Goal: Browse casually

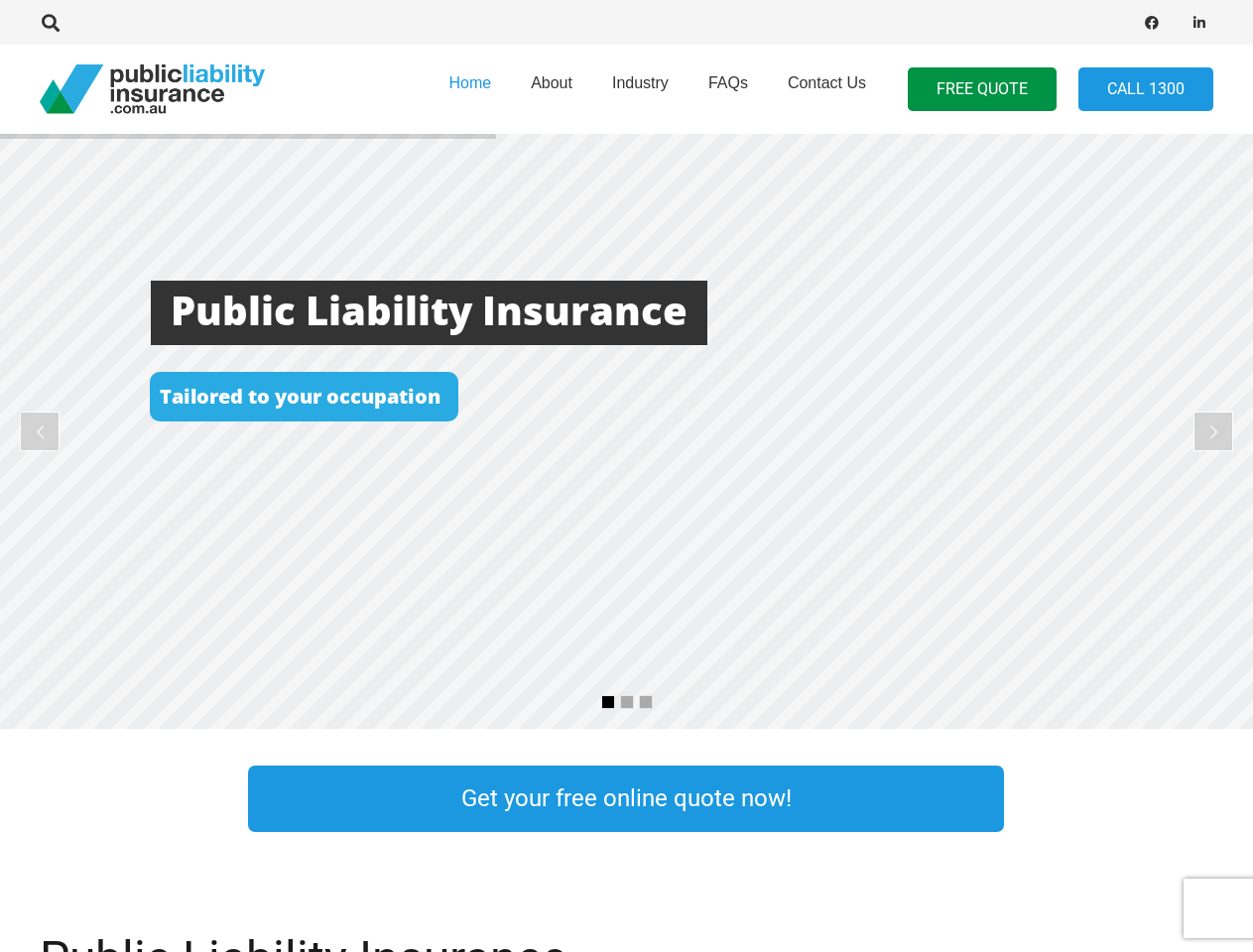
click at [626, 476] on rs-layer at bounding box center [626, 432] width 1253 height 595
click at [51, 23] on icon "Search" at bounding box center [51, 23] width 18 height 18
click at [84, 23] on div at bounding box center [357, 22] width 633 height 63
click at [626, 432] on rs-layer at bounding box center [626, 432] width 1253 height 595
click at [40, 432] on rs-arrow at bounding box center [40, 432] width 40 height 40
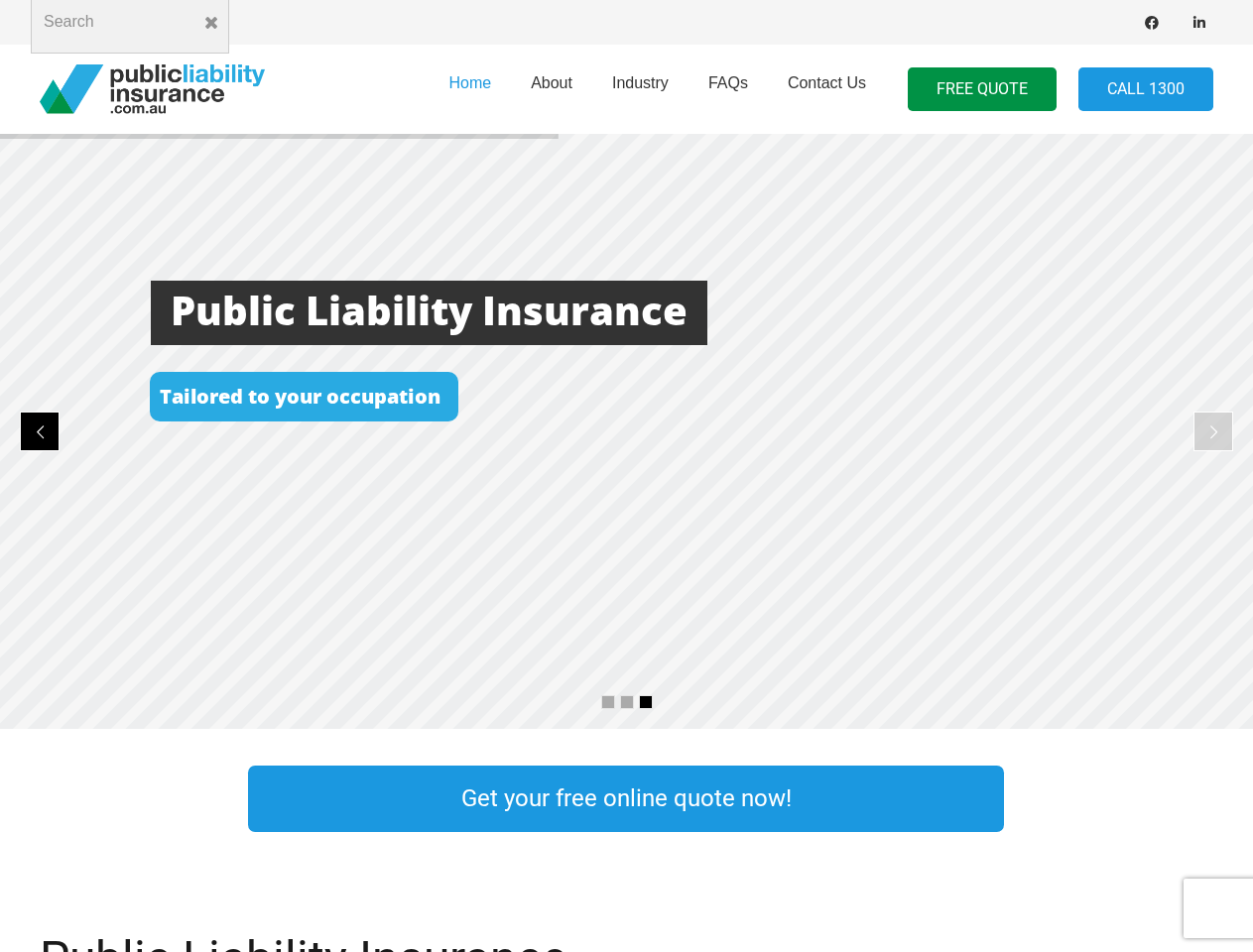
click at [1214, 432] on rs-arrow at bounding box center [1214, 432] width 40 height 40
click at [609, 702] on rs-bullet at bounding box center [609, 702] width 14 height 14
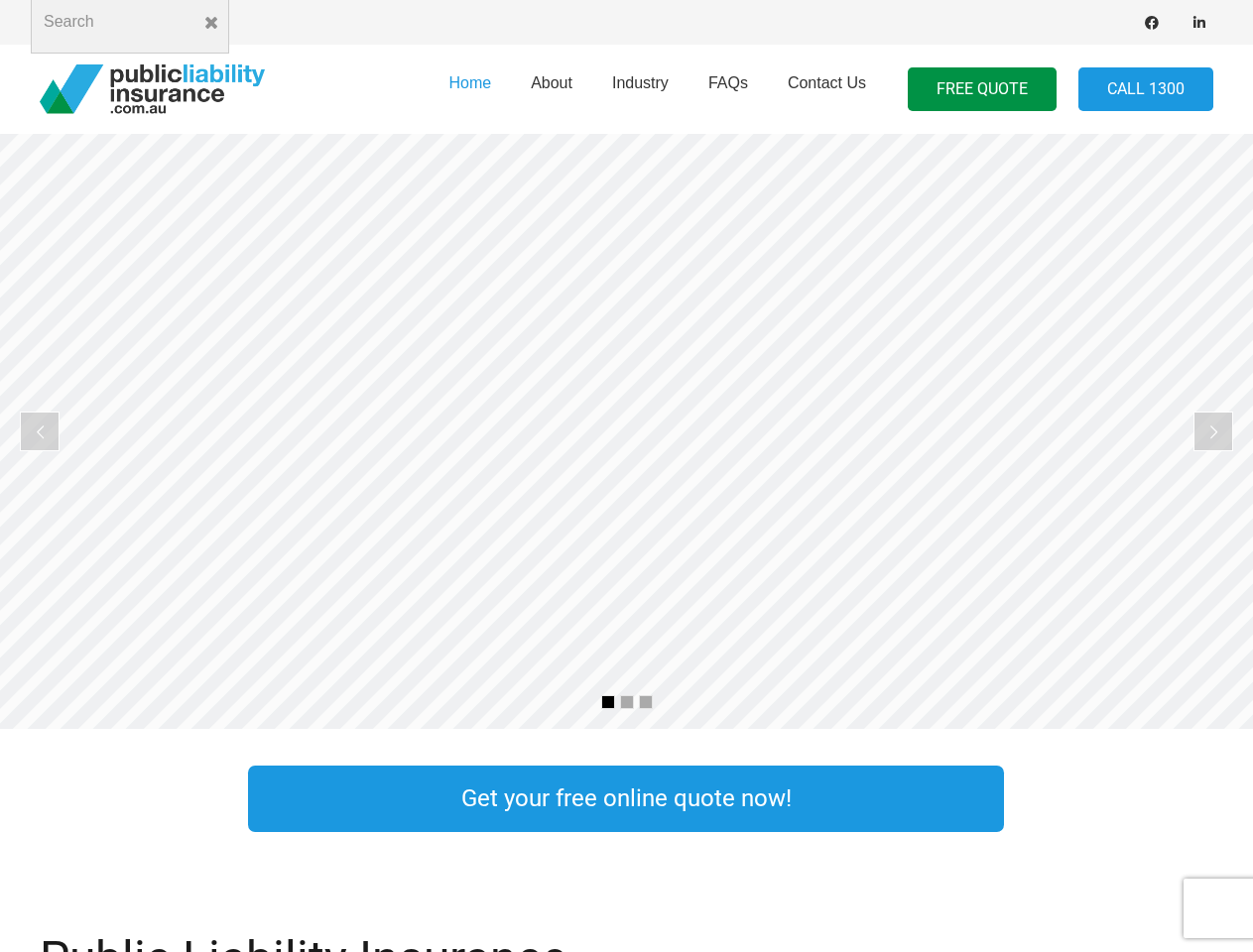
click at [627, 702] on rs-bullet at bounding box center [627, 702] width 14 height 14
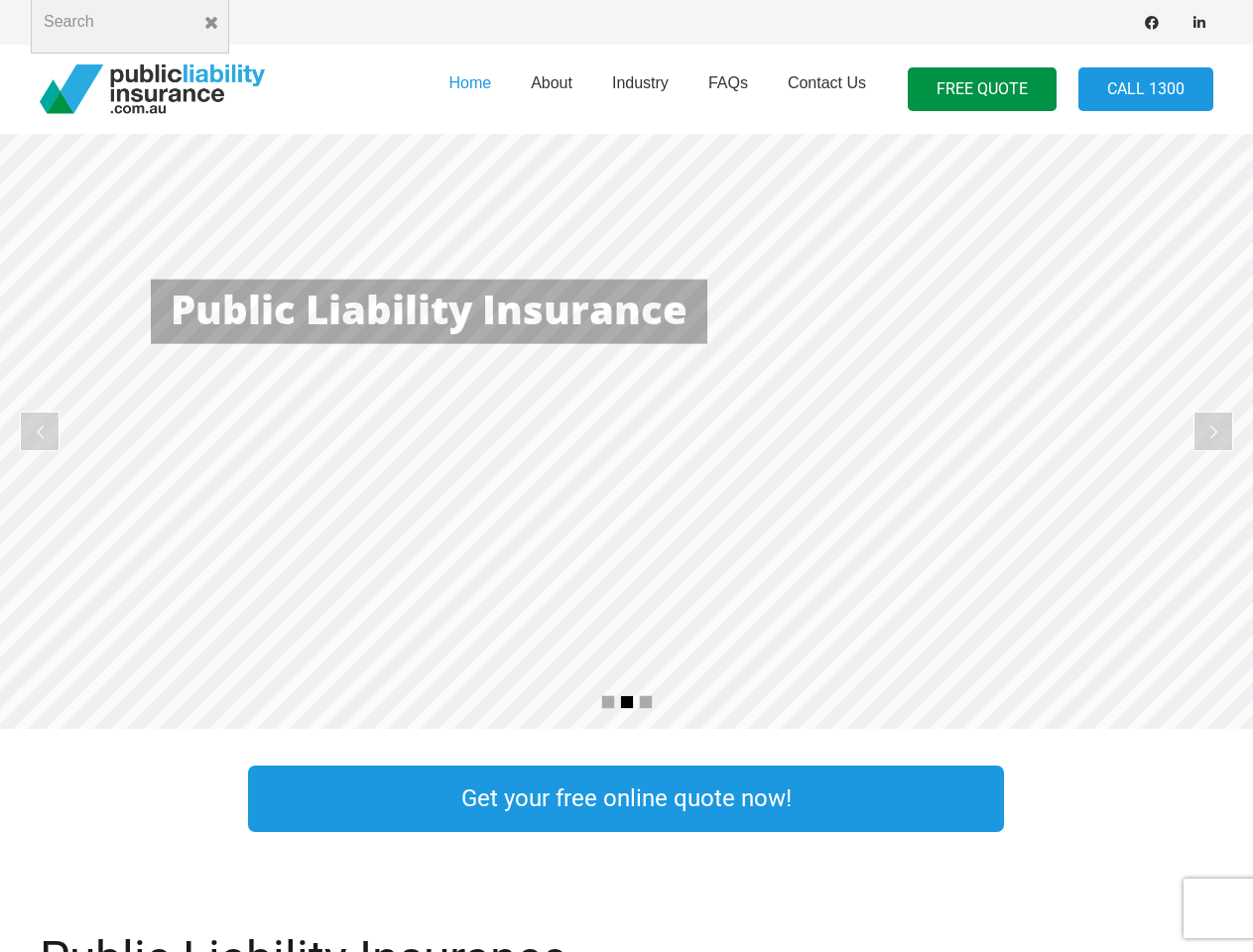
click at [646, 702] on rs-bullet at bounding box center [646, 702] width 14 height 14
click at [626, 432] on rs-slide "Cost Effective Public Liability Insurance Start Your Free Quote Online Now" at bounding box center [626, 432] width 1253 height 595
